Goal: Task Accomplishment & Management: Manage account settings

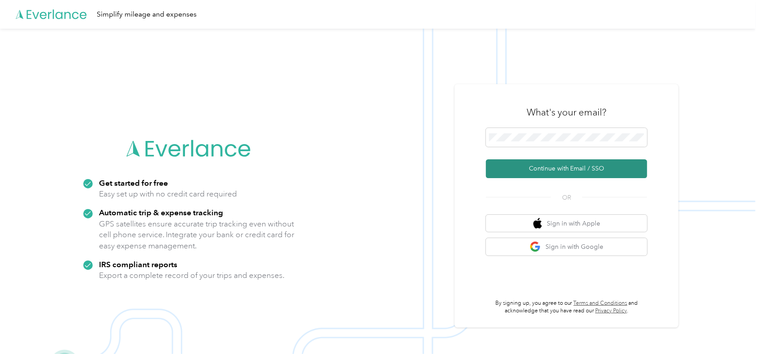
click at [554, 169] on button "Continue with Email / SSO" at bounding box center [566, 168] width 161 height 19
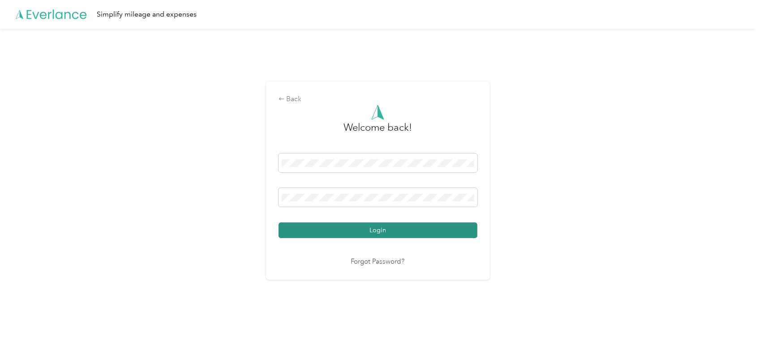
click at [343, 233] on button "Login" at bounding box center [378, 231] width 199 height 16
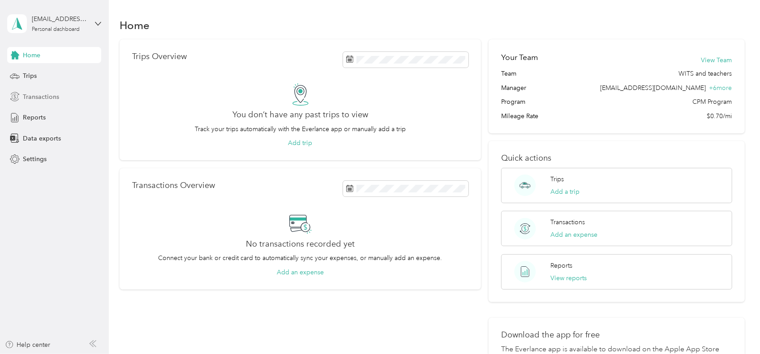
click at [59, 95] on div "Transactions" at bounding box center [54, 97] width 94 height 16
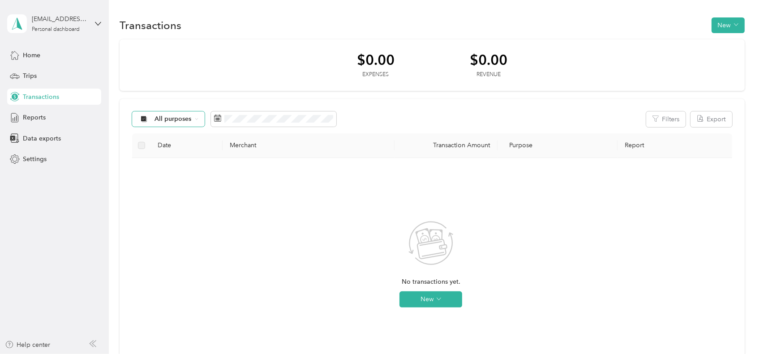
click at [168, 121] on span "All purposes" at bounding box center [173, 119] width 37 height 6
click at [207, 180] on span "Chess Wizards Inc" at bounding box center [189, 181] width 69 height 9
click at [67, 75] on div "Trips" at bounding box center [54, 76] width 94 height 16
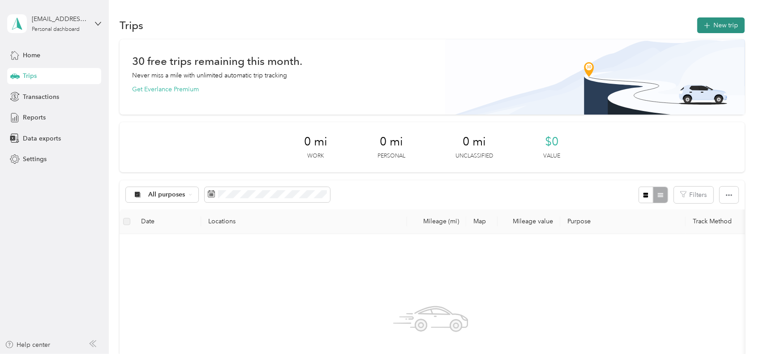
click at [724, 25] on button "New trip" at bounding box center [720, 25] width 47 height 16
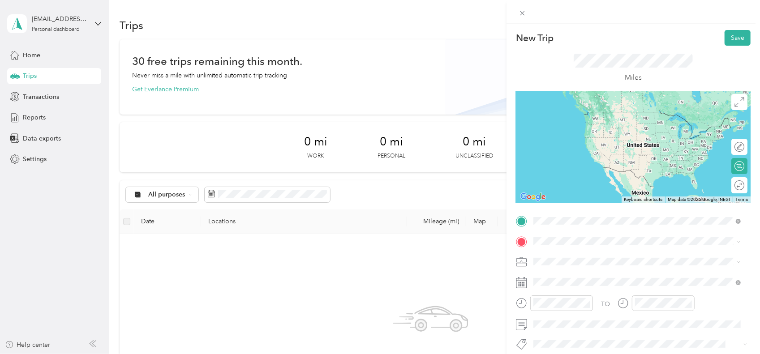
click at [583, 254] on span "[STREET_ADDRESS][US_STATE]" at bounding box center [595, 253] width 90 height 8
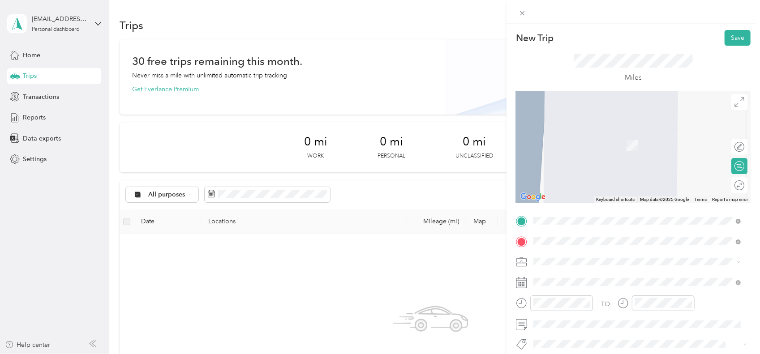
click at [609, 139] on div "[STREET_ADDRESS][US_STATE]" at bounding box center [637, 133] width 201 height 12
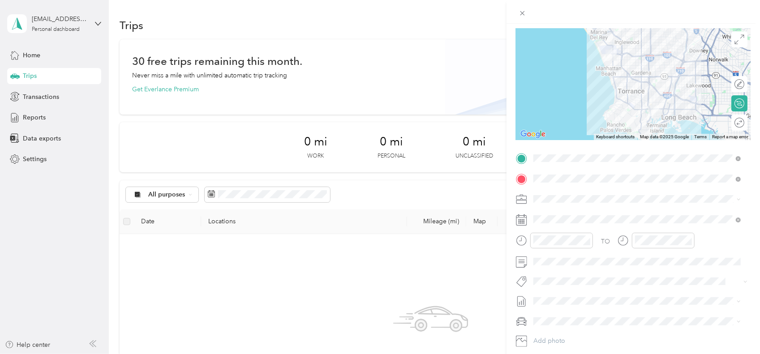
scroll to position [116, 0]
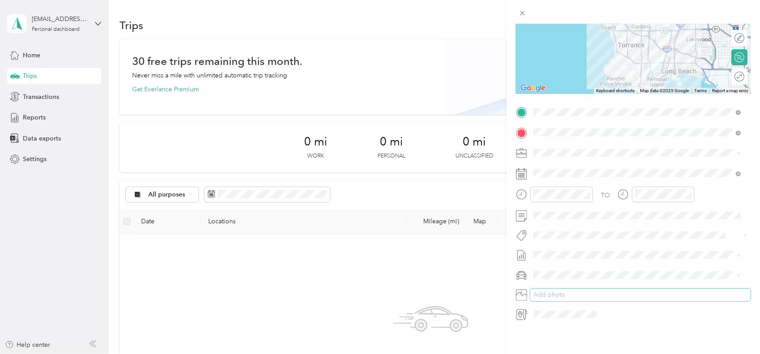
click at [592, 289] on button "Add photo" at bounding box center [640, 295] width 220 height 13
click at [217, 253] on div "New Trip Save This trip cannot be edited because it is either under review, app…" at bounding box center [380, 177] width 760 height 354
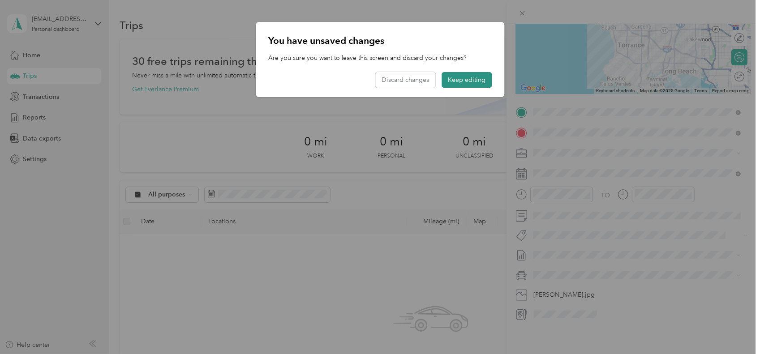
click at [455, 77] on button "Keep editing" at bounding box center [467, 80] width 50 height 16
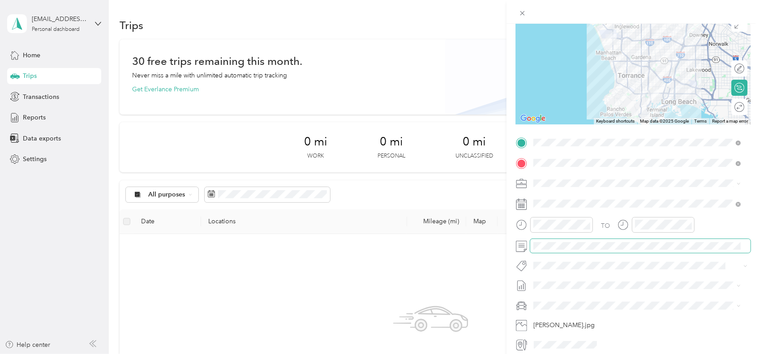
scroll to position [0, 0]
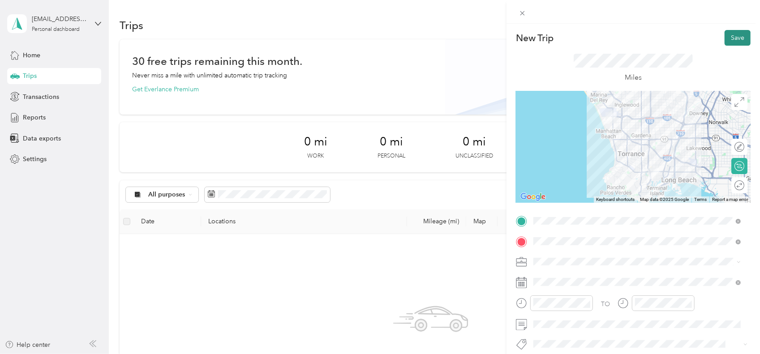
click at [732, 34] on button "Save" at bounding box center [738, 38] width 26 height 16
click at [731, 38] on button "Save" at bounding box center [738, 38] width 26 height 16
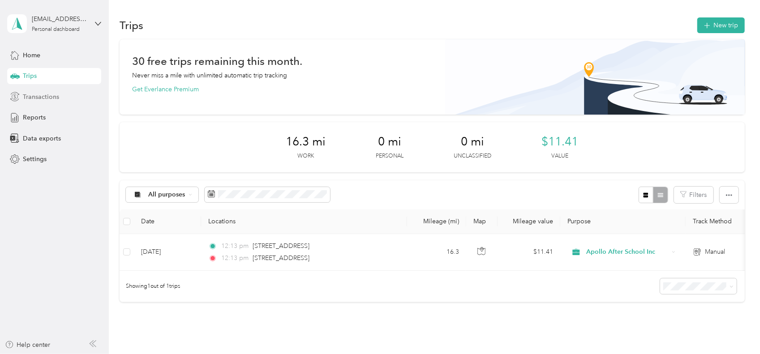
click at [40, 99] on span "Transactions" at bounding box center [41, 96] width 36 height 9
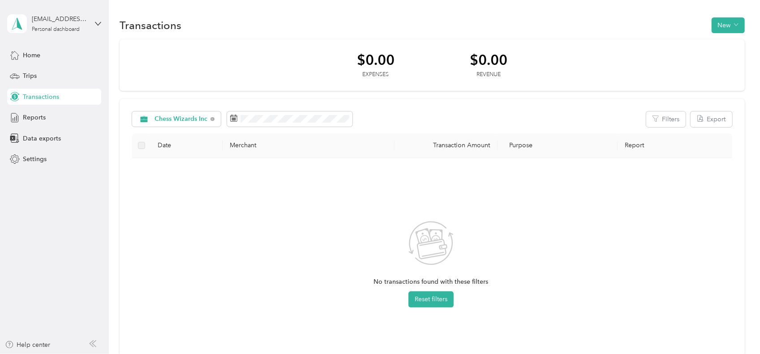
click at [217, 190] on div "No transactions found with these filters Reset filters" at bounding box center [430, 271] width 583 height 213
click at [726, 24] on button "New" at bounding box center [728, 25] width 33 height 16
click at [717, 41] on span "Expense" at bounding box center [724, 42] width 24 height 9
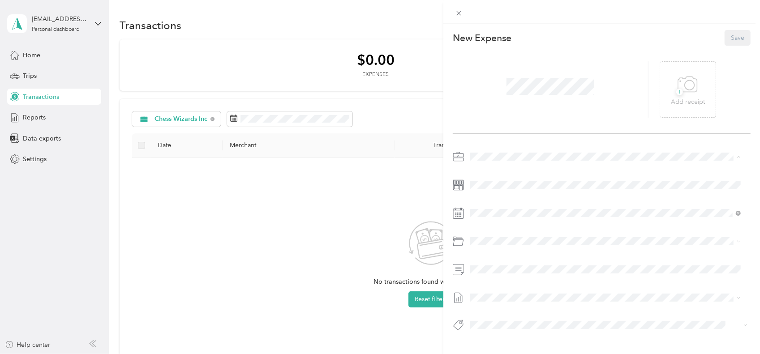
click at [496, 186] on span "Chess Wizards Inc" at bounding box center [499, 188] width 52 height 8
click at [508, 137] on li "Background Check" at bounding box center [605, 134] width 277 height 16
drag, startPoint x: 451, startPoint y: 342, endPoint x: 458, endPoint y: 340, distance: 7.3
click at [451, 342] on div "New Expense Save + Add receipt" at bounding box center [601, 196] width 317 height 345
click at [459, 326] on icon at bounding box center [458, 325] width 11 height 11
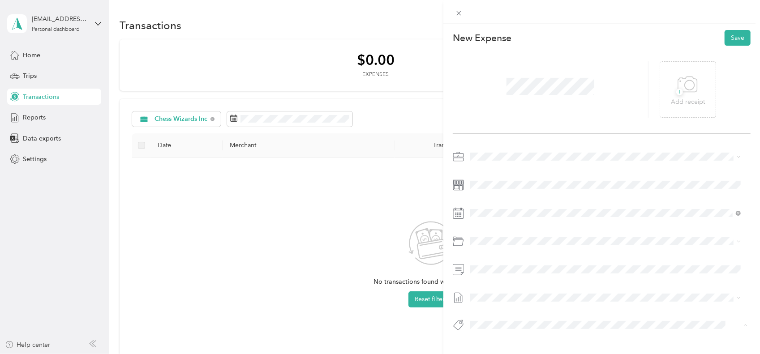
click at [508, 338] on div "New Expense Save + Add receipt" at bounding box center [601, 196] width 317 height 345
click at [688, 88] on icon at bounding box center [688, 85] width 20 height 25
click at [587, 153] on span at bounding box center [608, 157] width 283 height 14
click at [737, 39] on button "Save" at bounding box center [738, 38] width 26 height 16
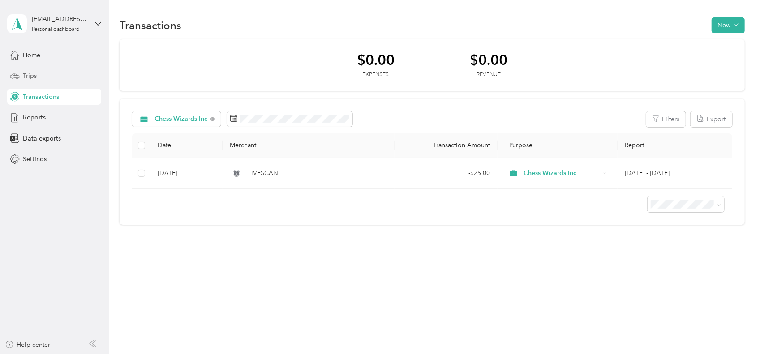
click at [30, 71] on span "Trips" at bounding box center [30, 75] width 14 height 9
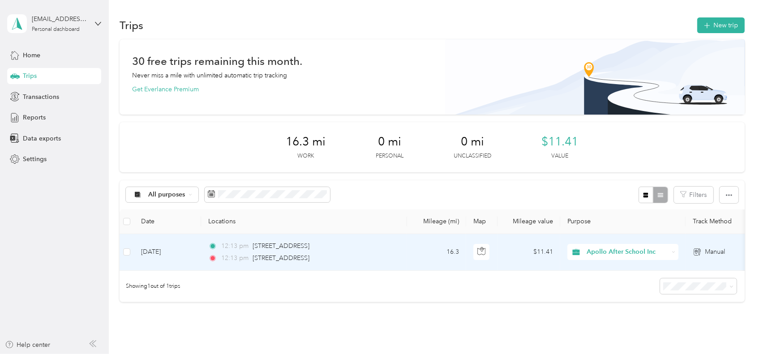
click at [593, 254] on span "Apollo After School Inc" at bounding box center [628, 252] width 82 height 10
click at [601, 281] on span "Chess Wizards Inc" at bounding box center [631, 280] width 83 height 9
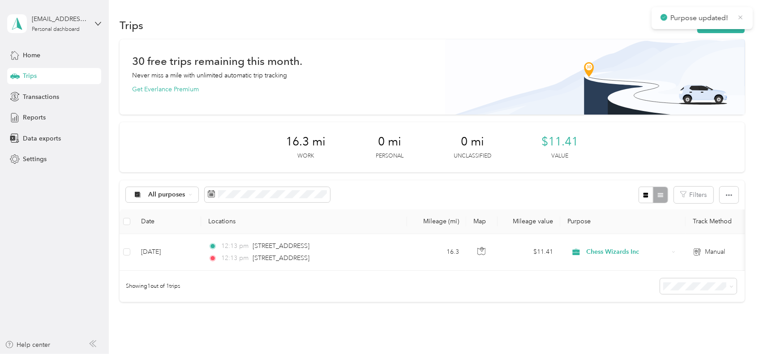
click at [742, 17] on icon at bounding box center [740, 17] width 7 height 8
click at [33, 98] on span "Transactions" at bounding box center [41, 96] width 36 height 9
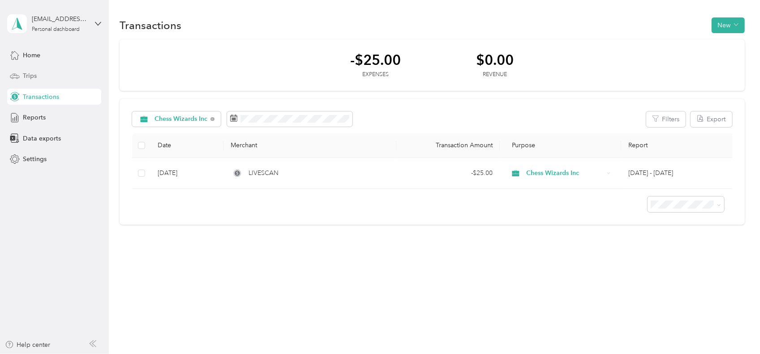
click at [38, 77] on div "Trips" at bounding box center [54, 76] width 94 height 16
